Goal: Transaction & Acquisition: Book appointment/travel/reservation

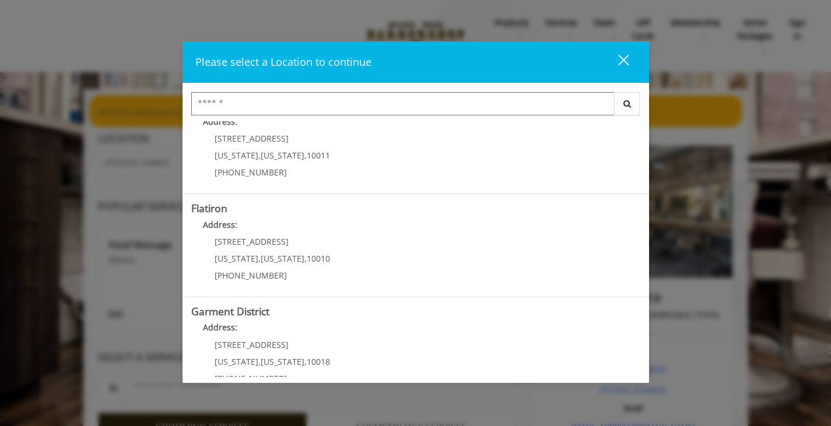
scroll to position [259, 0]
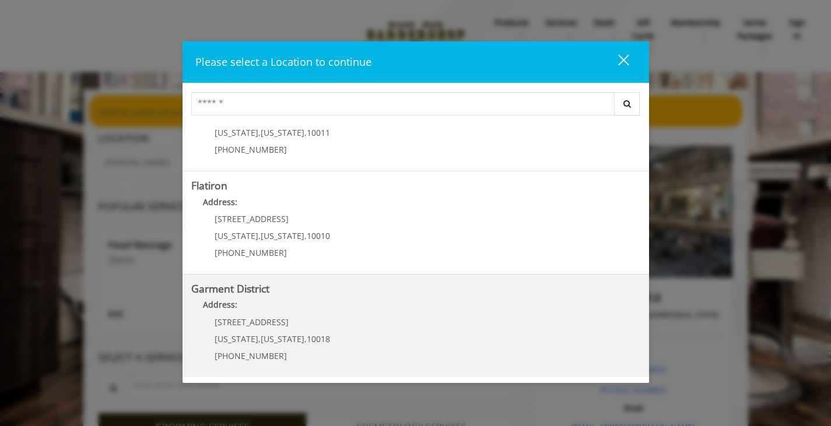
click at [404, 351] on District "Garment District Address: 1400 Broadway New York , New York , 10018 (212) 997-4…" at bounding box center [415, 325] width 449 height 85
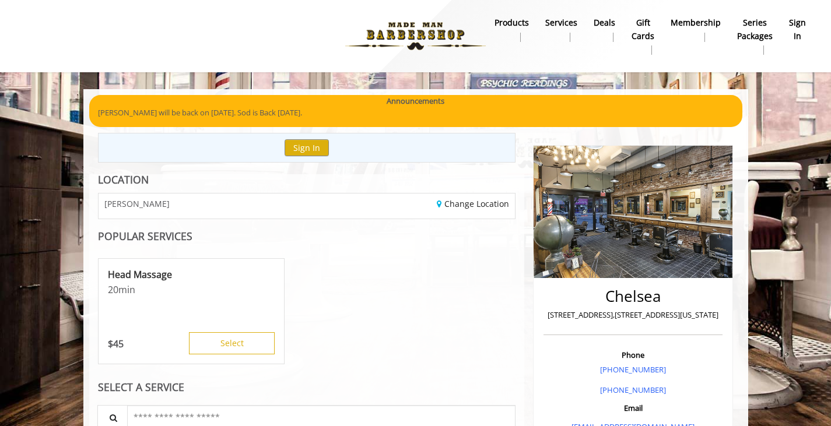
scroll to position [33, 0]
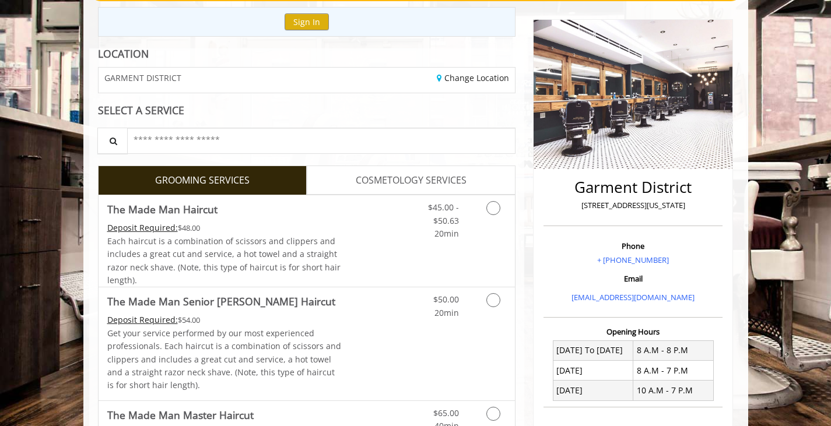
scroll to position [127, 0]
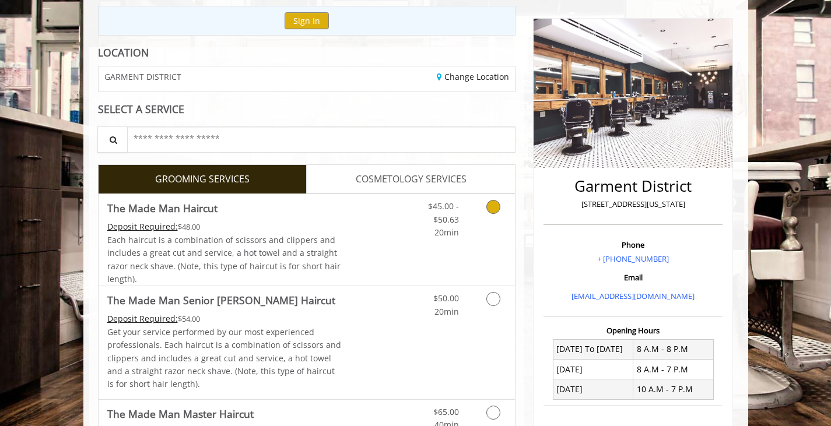
click at [484, 205] on link "Grooming services" at bounding box center [491, 216] width 30 height 45
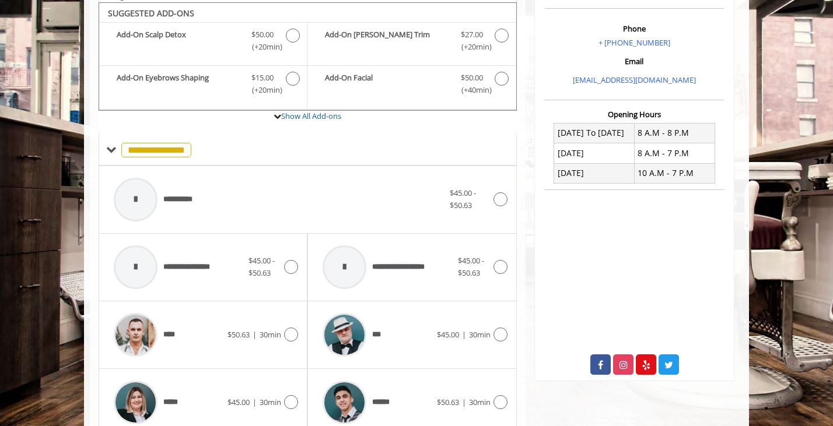
scroll to position [346, 0]
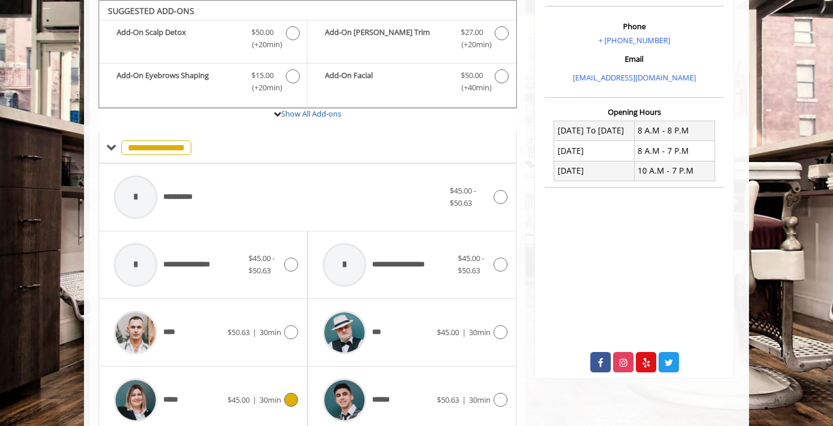
click at [285, 403] on div at bounding box center [289, 400] width 17 height 14
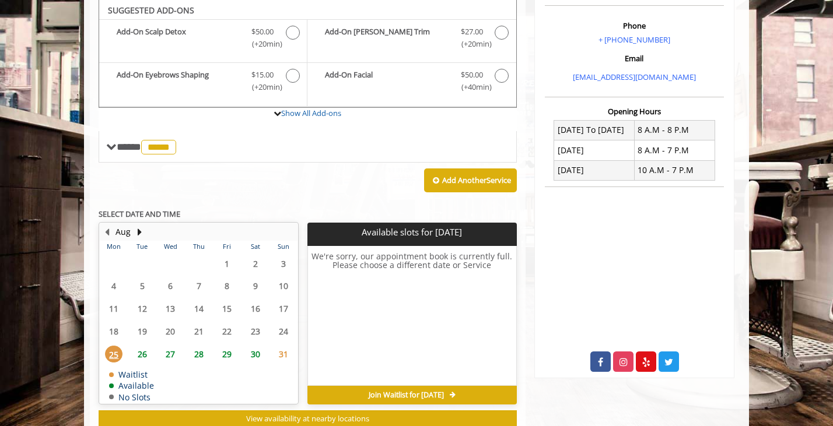
click at [257, 356] on span "30" at bounding box center [255, 354] width 17 height 17
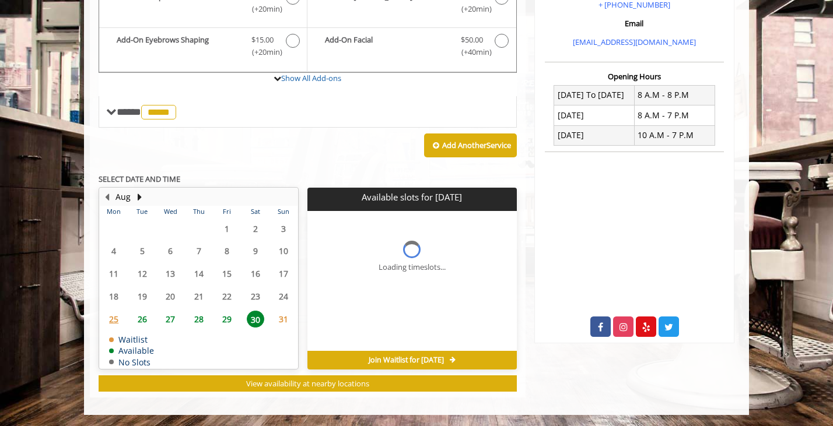
scroll to position [399, 0]
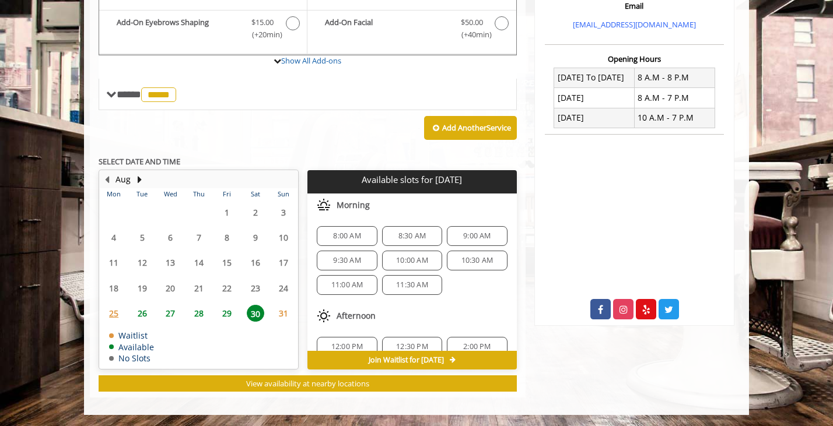
click at [472, 256] on span "10:30 AM" at bounding box center [477, 260] width 32 height 9
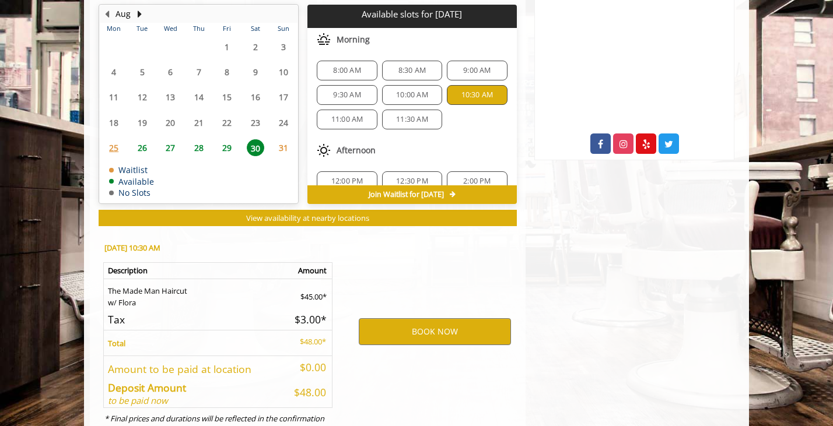
scroll to position [610, 0]
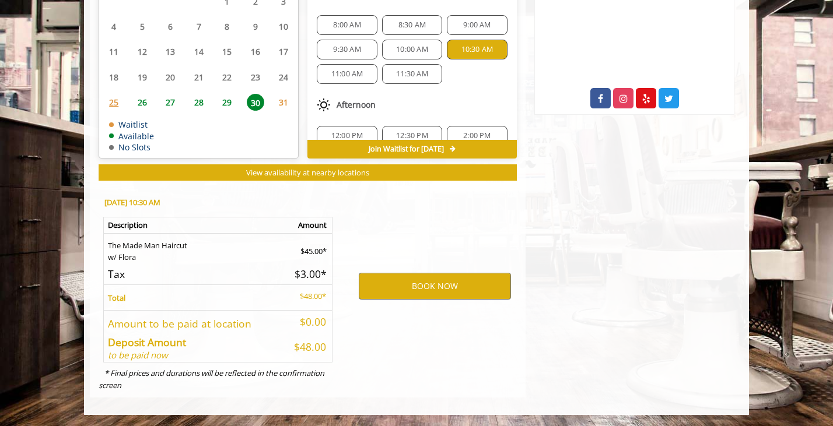
click at [306, 349] on h5 "$48.00" at bounding box center [307, 347] width 40 height 11
copy h5 "48.00"
click at [466, 296] on button "BOOK NOW" at bounding box center [435, 286] width 152 height 27
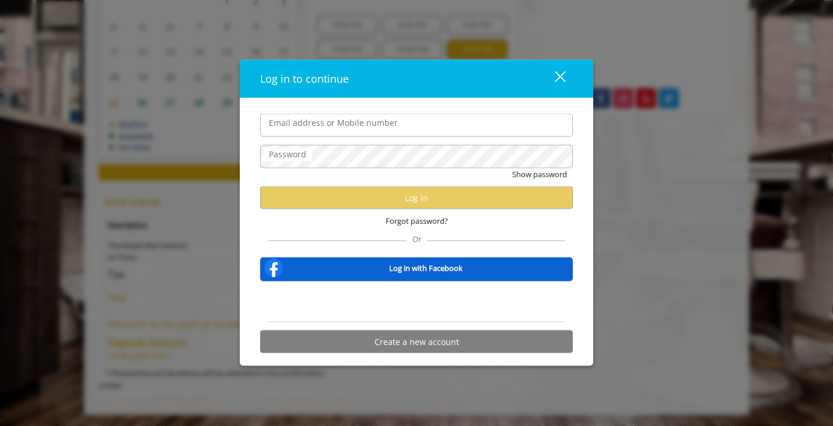
type input "**********"
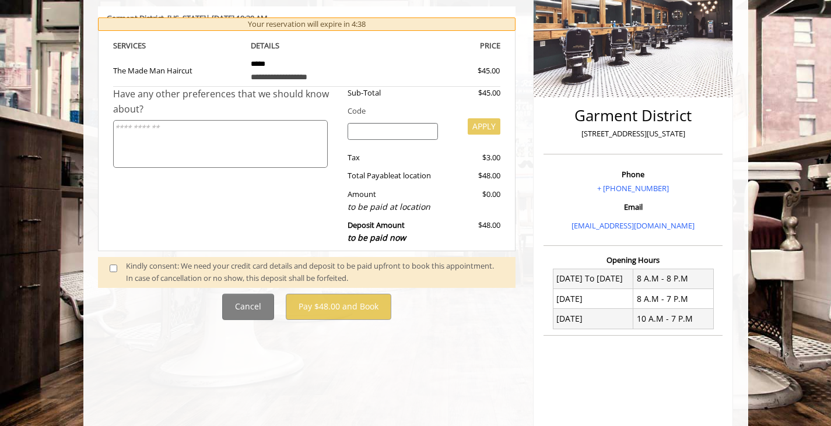
scroll to position [198, 0]
click at [108, 269] on span at bounding box center [118, 271] width 34 height 24
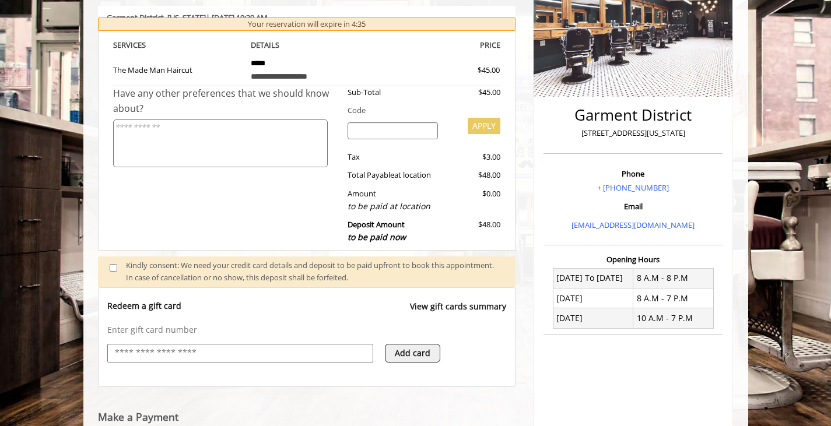
scroll to position [430, 0]
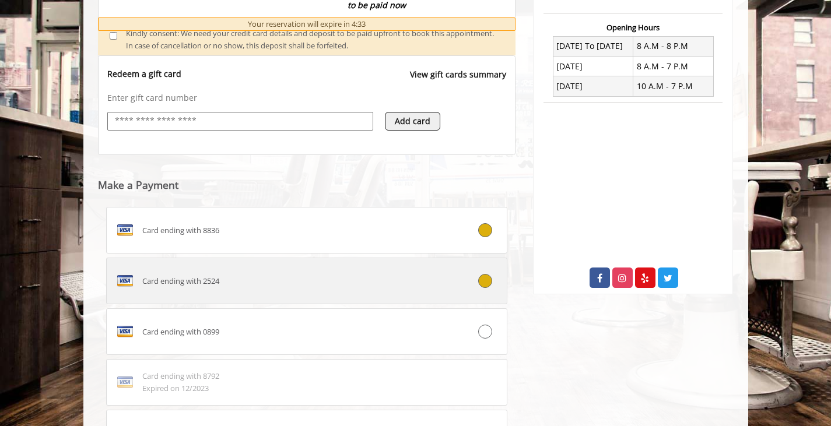
click at [461, 290] on label "Card ending with 2524" at bounding box center [307, 281] width 402 height 47
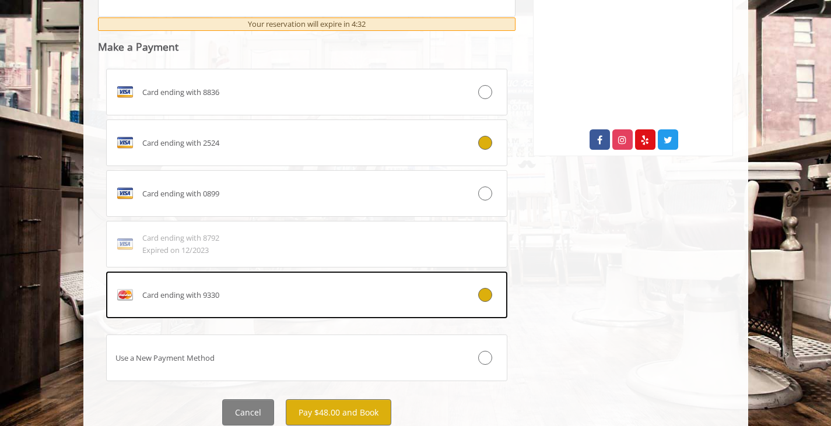
scroll to position [609, 0]
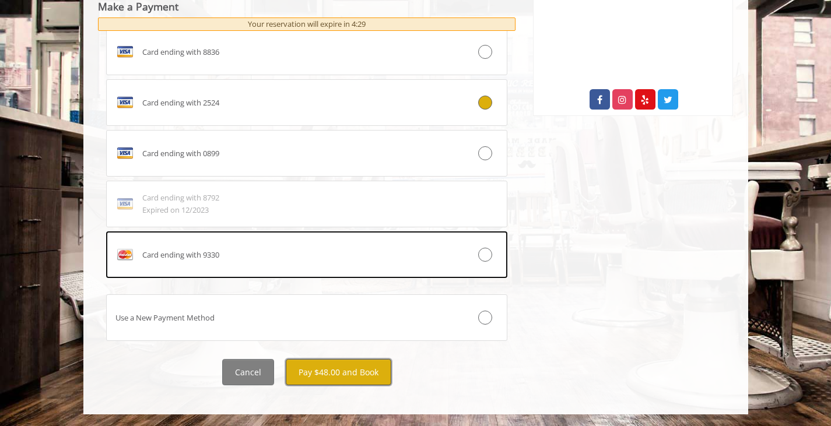
click at [371, 374] on button "Pay $48.00 and Book" at bounding box center [339, 372] width 106 height 26
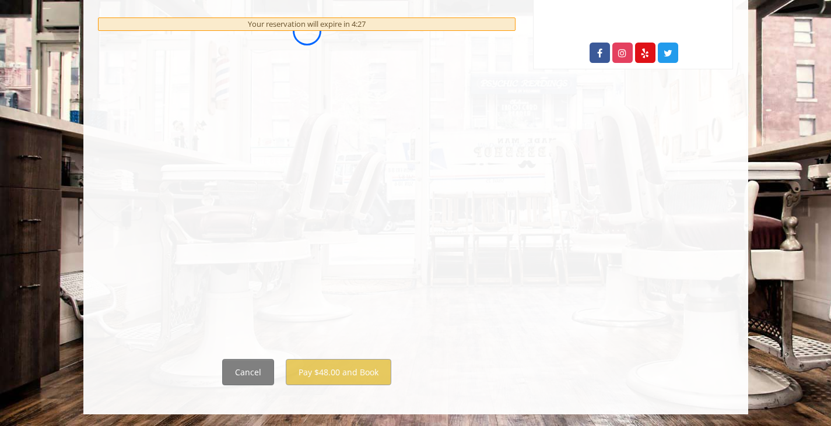
scroll to position [0, 0]
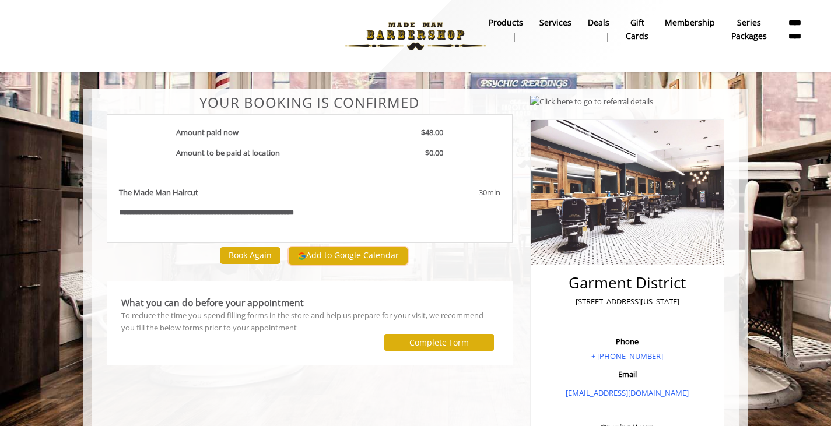
click at [346, 259] on button "Add to Google Calendar" at bounding box center [348, 255] width 119 height 17
